Goal: Task Accomplishment & Management: Complete application form

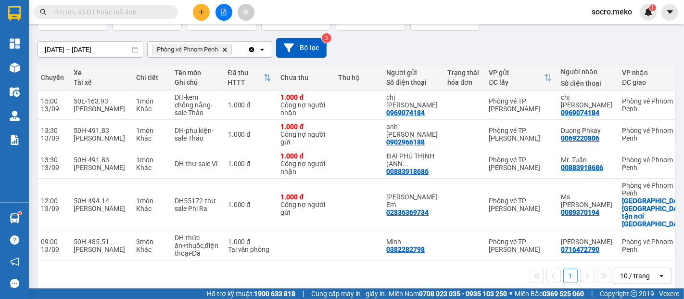
scroll to position [0, 170]
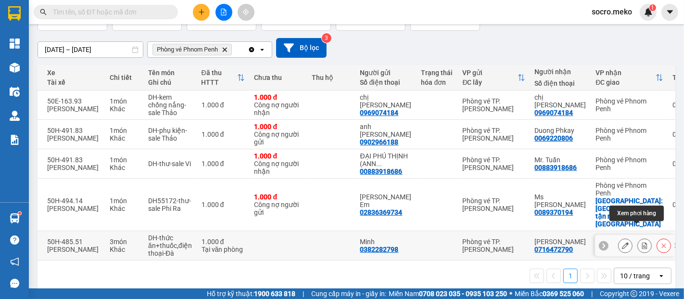
click at [642, 242] on icon at bounding box center [645, 245] width 7 height 7
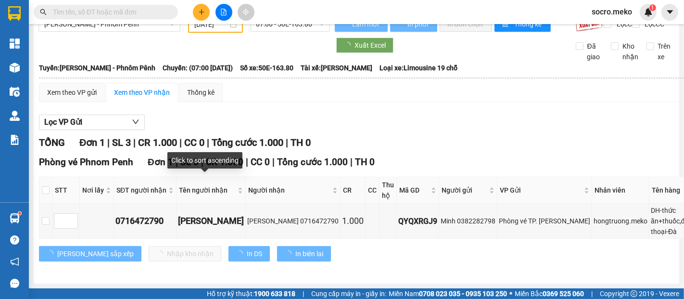
scroll to position [31, 0]
type input "[DATE]"
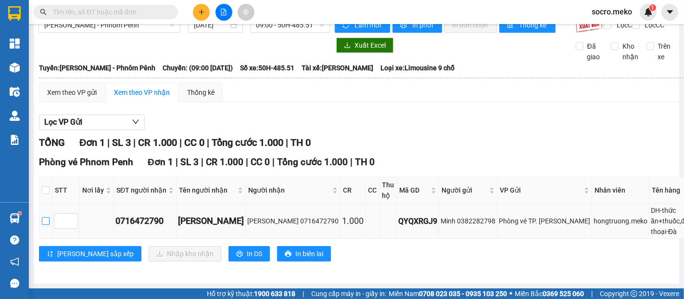
click at [44, 217] on input "checkbox" at bounding box center [46, 221] width 8 height 8
checkbox input "true"
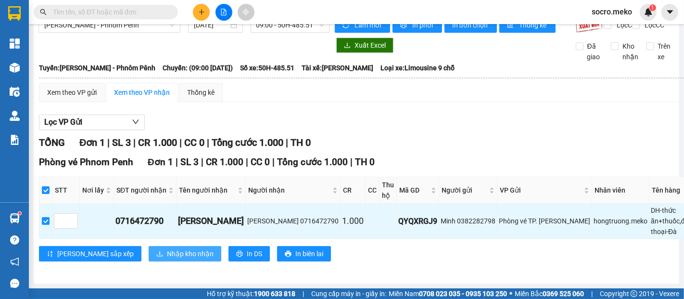
click at [167, 248] on span "Nhập kho nhận" at bounding box center [190, 253] width 47 height 11
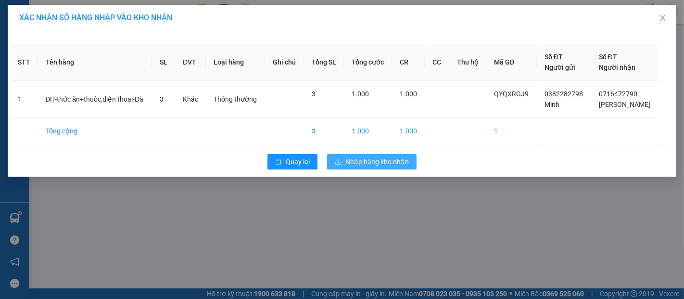
click at [360, 161] on span "Nhập hàng kho nhận" at bounding box center [378, 161] width 64 height 11
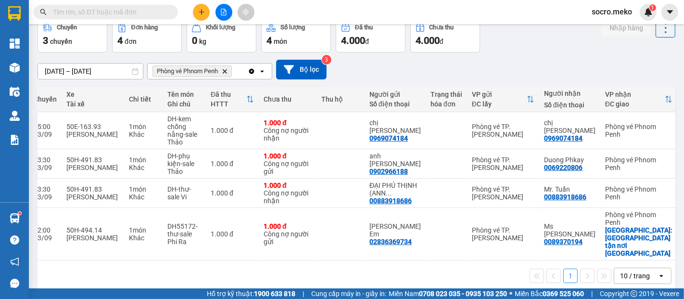
scroll to position [0, 160]
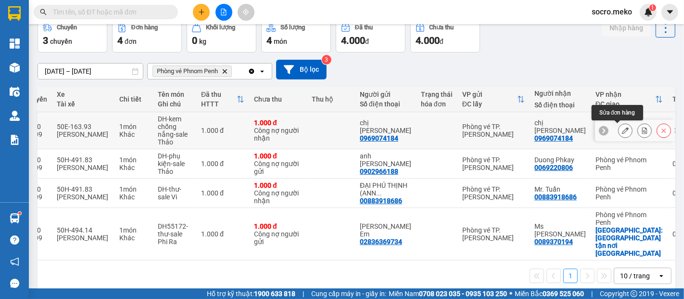
click at [621, 129] on button at bounding box center [625, 130] width 13 height 17
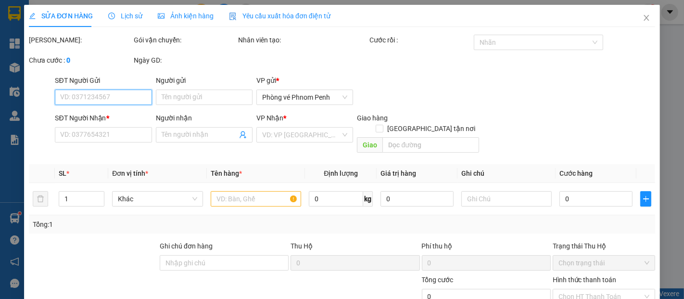
type input "0969074184"
type input "chị [PERSON_NAME]"
type input "0969074184"
type input "chị [PERSON_NAME]"
type input "Thu tiền : 10$"
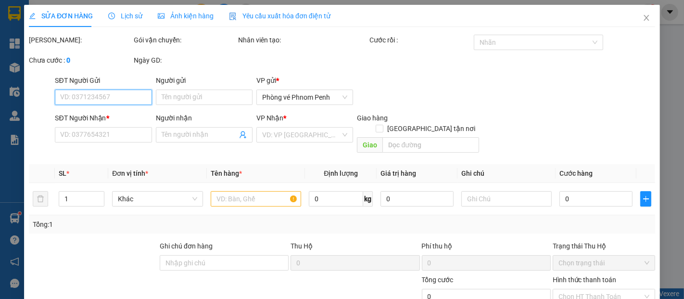
type input "1.000"
type input "0"
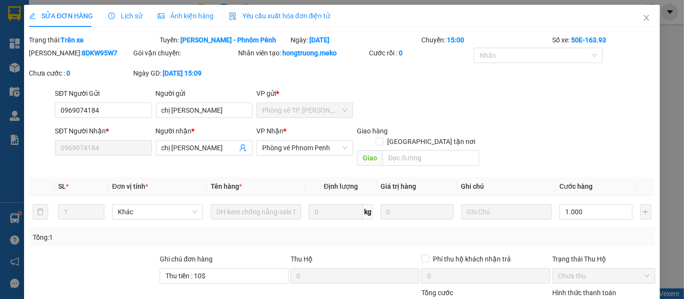
click at [177, 15] on span "Ảnh kiện hàng" at bounding box center [186, 16] width 56 height 8
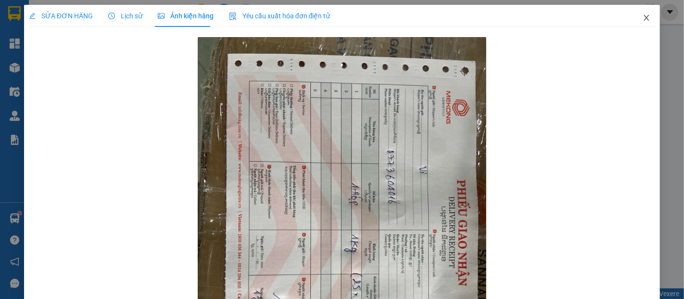
click at [643, 14] on icon "close" at bounding box center [647, 18] width 8 height 8
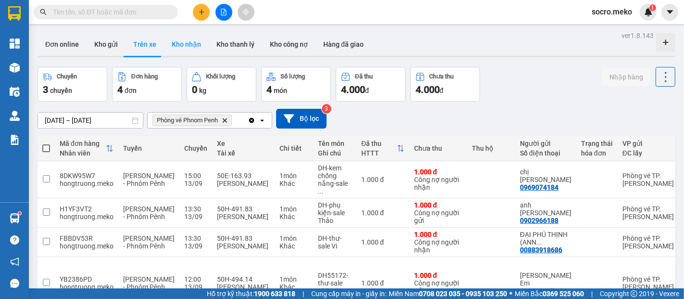
click at [186, 39] on button "Kho nhận" at bounding box center [186, 44] width 45 height 23
type input "[DATE] – [DATE]"
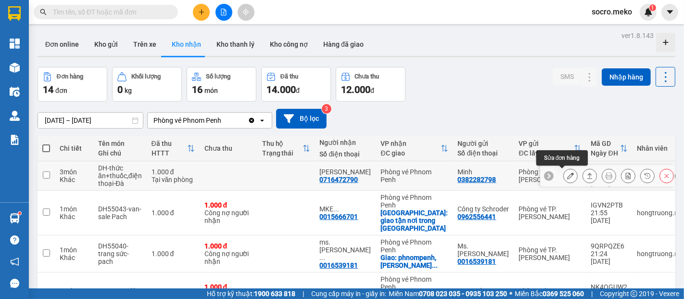
click at [567, 177] on icon at bounding box center [570, 175] width 7 height 7
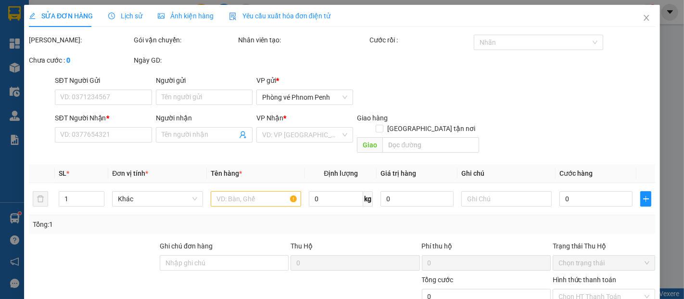
type input "0382282798"
type input "Minh"
type input "0716472790"
type input "[PERSON_NAME]"
type input "Đã thanh toán"
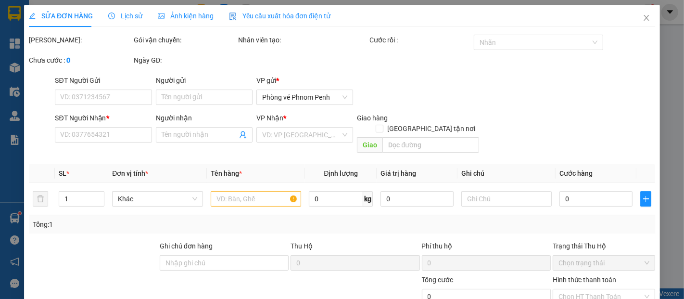
type input "1.000"
type input "0"
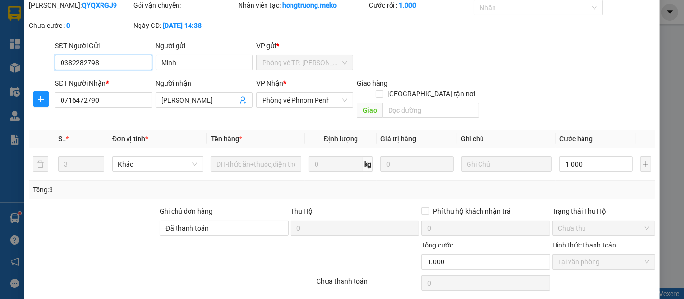
scroll to position [58, 0]
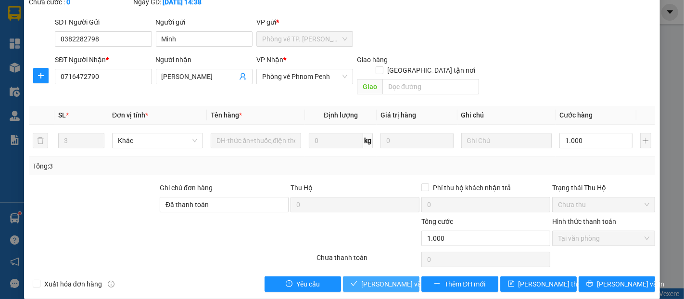
click at [375, 279] on span "[PERSON_NAME] và Giao hàng" at bounding box center [407, 284] width 92 height 11
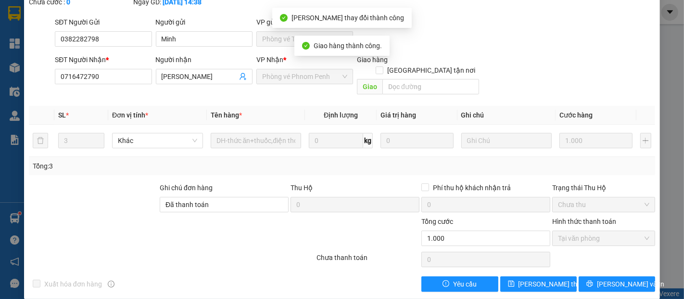
scroll to position [0, 0]
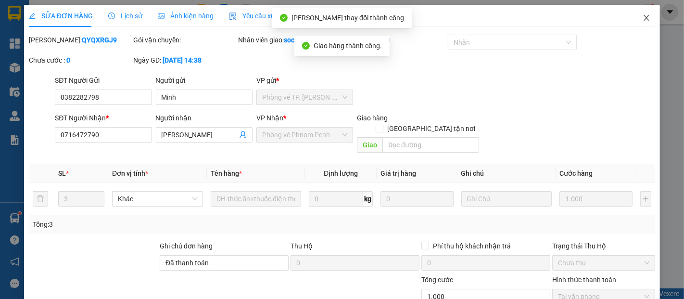
click at [643, 21] on icon "close" at bounding box center [647, 18] width 8 height 8
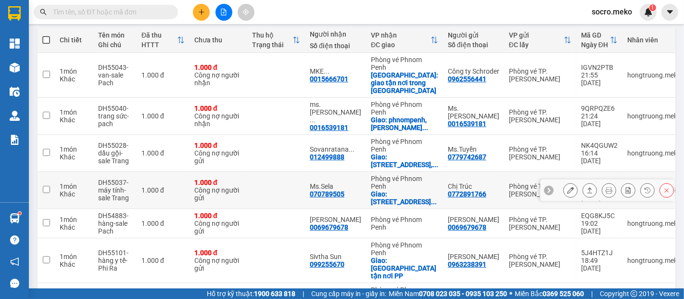
scroll to position [90, 0]
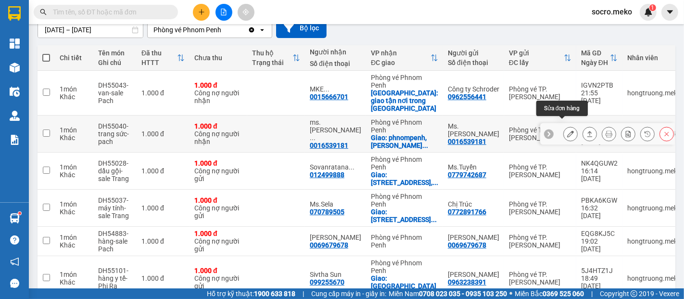
click at [567, 130] on icon at bounding box center [570, 133] width 7 height 7
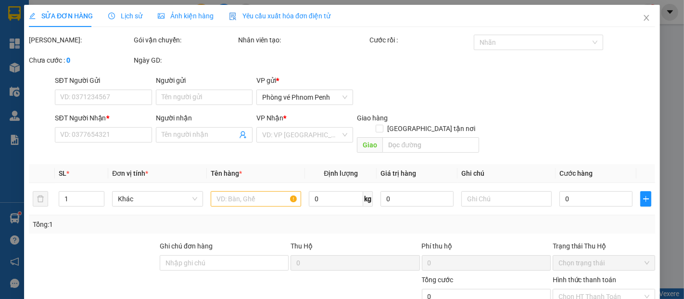
type input "0016539181"
type input "Ms. [PERSON_NAME]"
type input "0016539181"
type input "ms. Kim -Precious Ruby"
checkbox input "true"
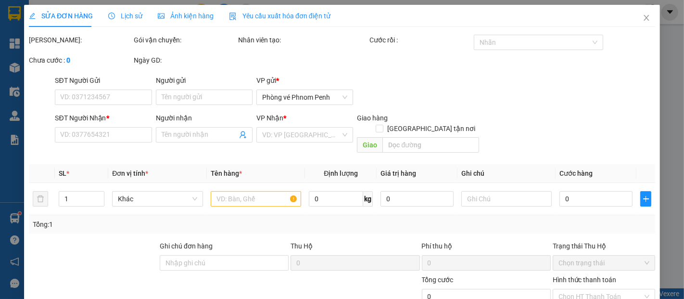
type input "phnompenh, [PERSON_NAME], [STREET_ADDRESS]"
type input "Thu tiền 12USD"
type input "1.000"
type input "0"
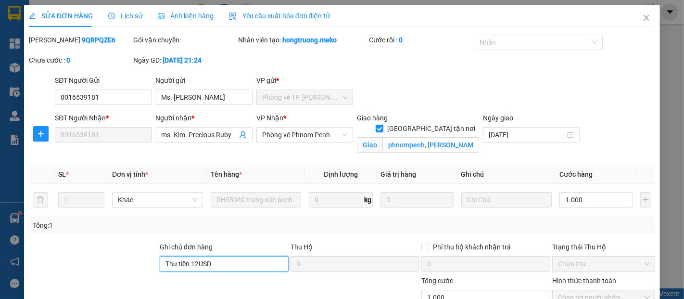
click at [224, 264] on input "Thu tiền 12USD" at bounding box center [224, 263] width 129 height 15
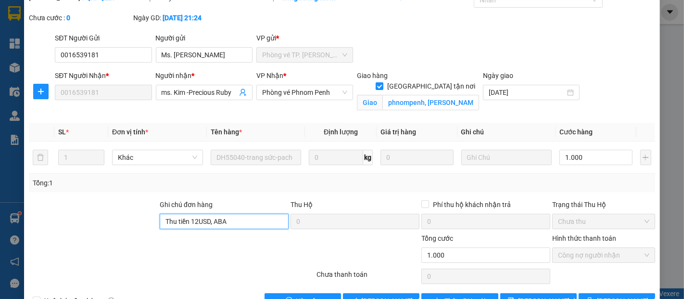
scroll to position [69, 0]
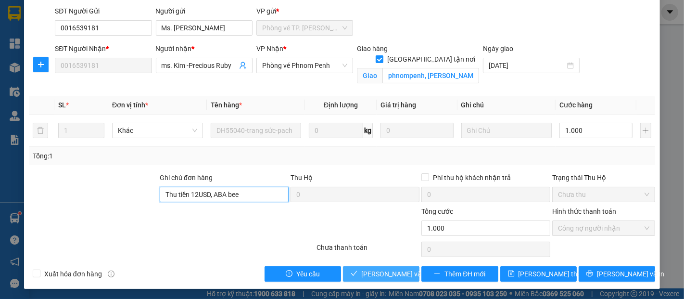
type input "Thu tiền 12USD, ABA bee"
click at [385, 273] on span "[PERSON_NAME] và Giao hàng" at bounding box center [407, 274] width 92 height 11
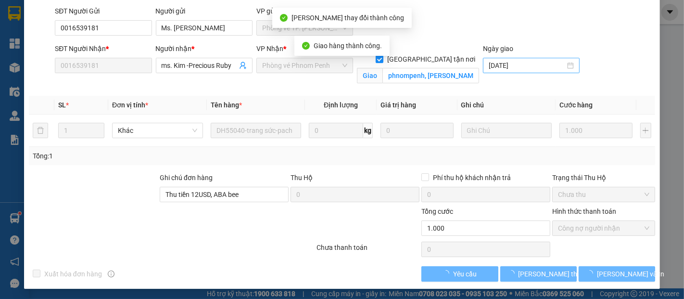
scroll to position [0, 0]
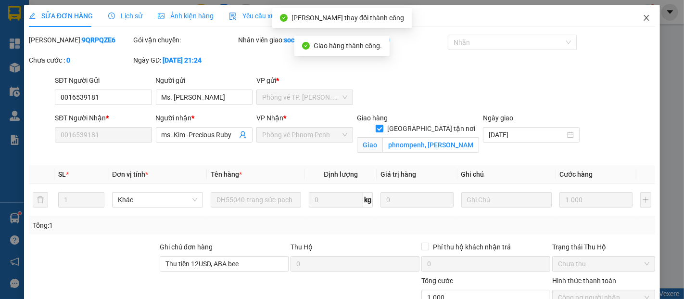
click at [643, 19] on icon "close" at bounding box center [647, 18] width 8 height 8
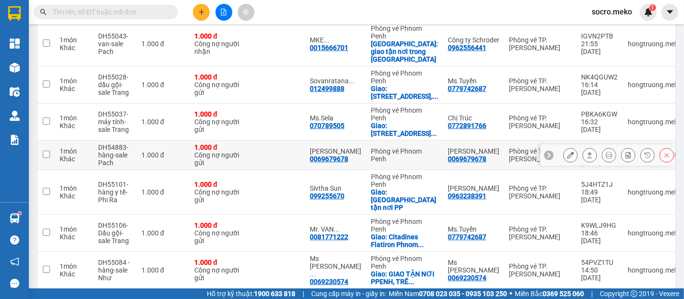
scroll to position [142, 0]
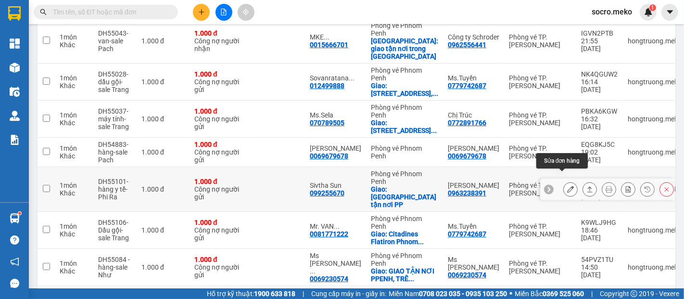
click at [567, 186] on icon at bounding box center [570, 189] width 7 height 7
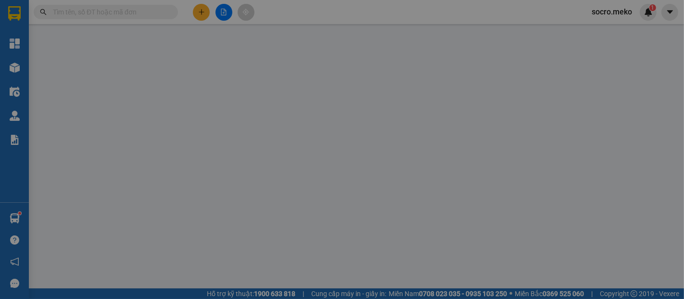
type input "0963238391"
type input "[PERSON_NAME]"
type input "099255670"
type input "Sivtha Sun"
checkbox input "true"
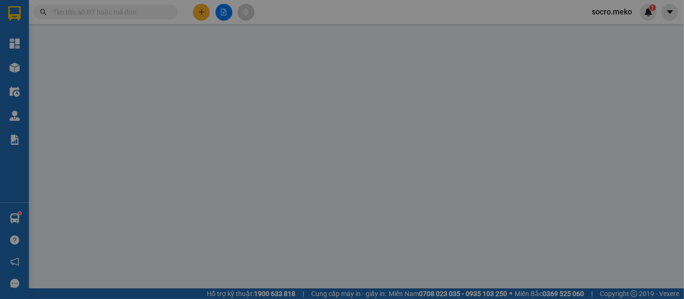
type input "[GEOGRAPHIC_DATA] tận nơi PP"
type input "Phí sales tự thu"
type input "1.000"
type input "0"
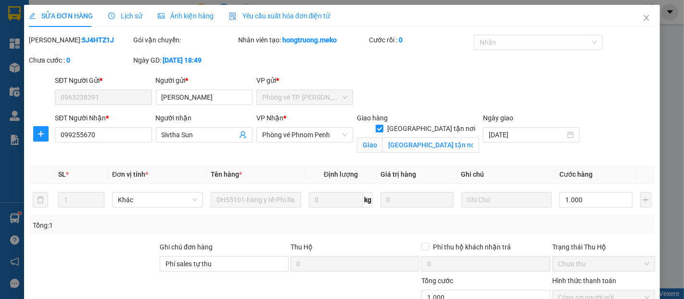
scroll to position [69, 0]
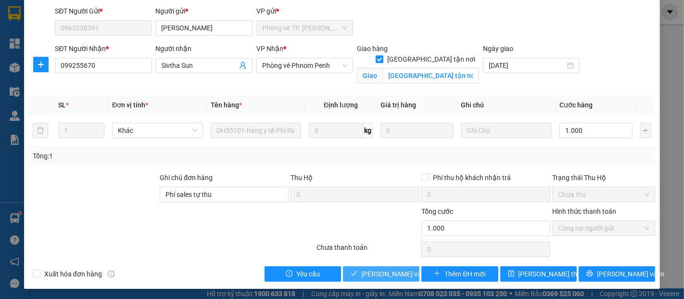
click at [382, 273] on span "[PERSON_NAME] và Giao hàng" at bounding box center [407, 274] width 92 height 11
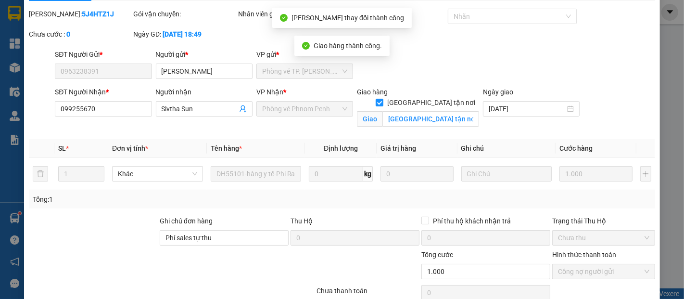
scroll to position [0, 0]
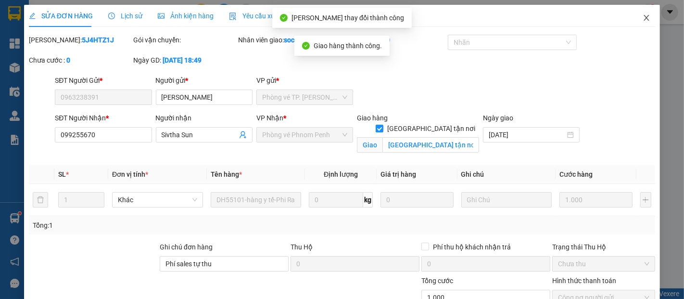
click at [643, 21] on icon "close" at bounding box center [647, 18] width 8 height 8
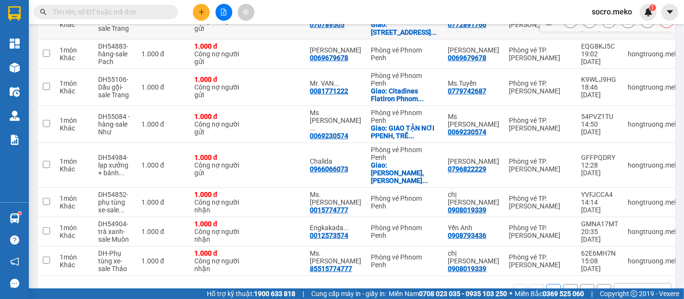
scroll to position [254, 0]
